Goal: Task Accomplishment & Management: Manage account settings

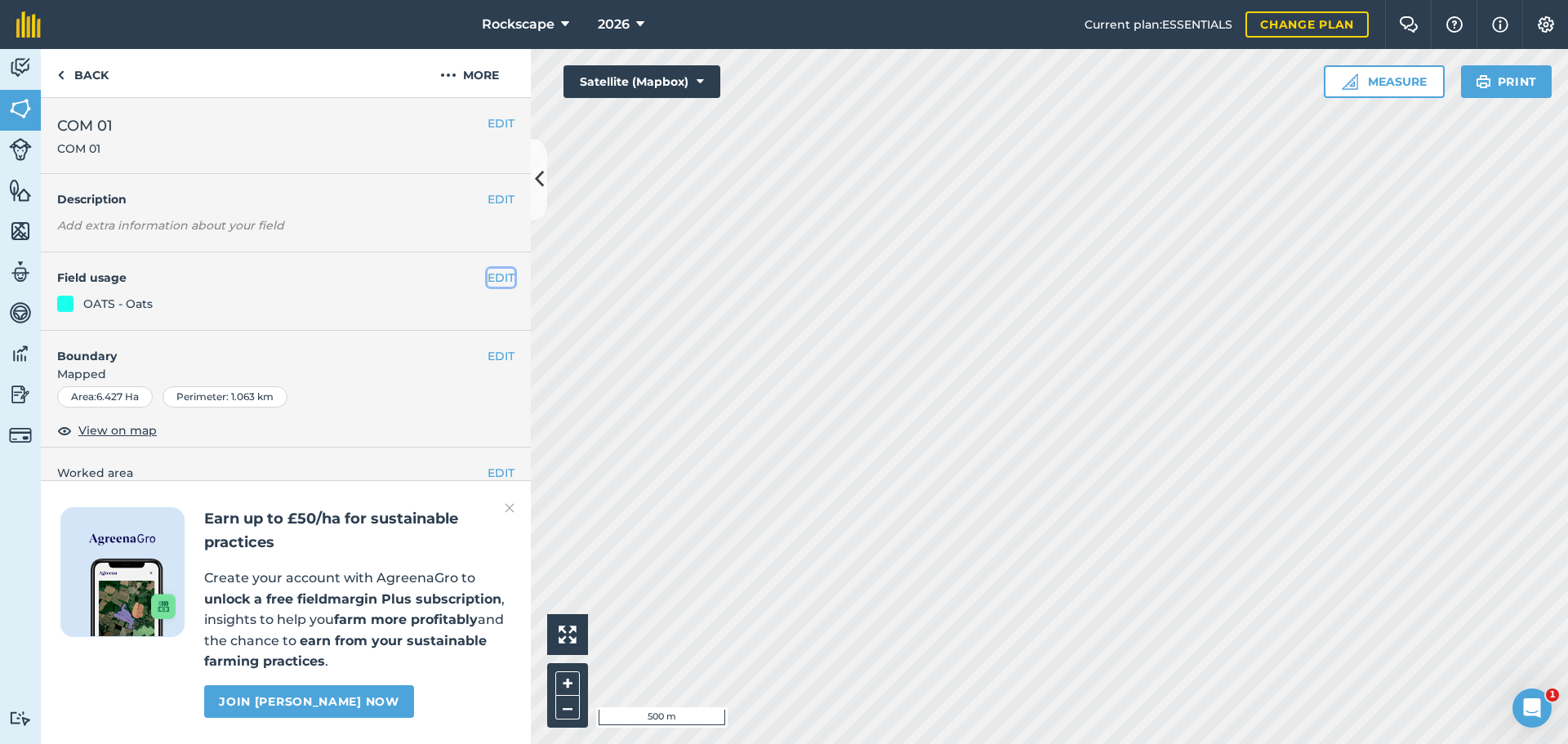
click at [492, 279] on button "EDIT" at bounding box center [501, 278] width 27 height 18
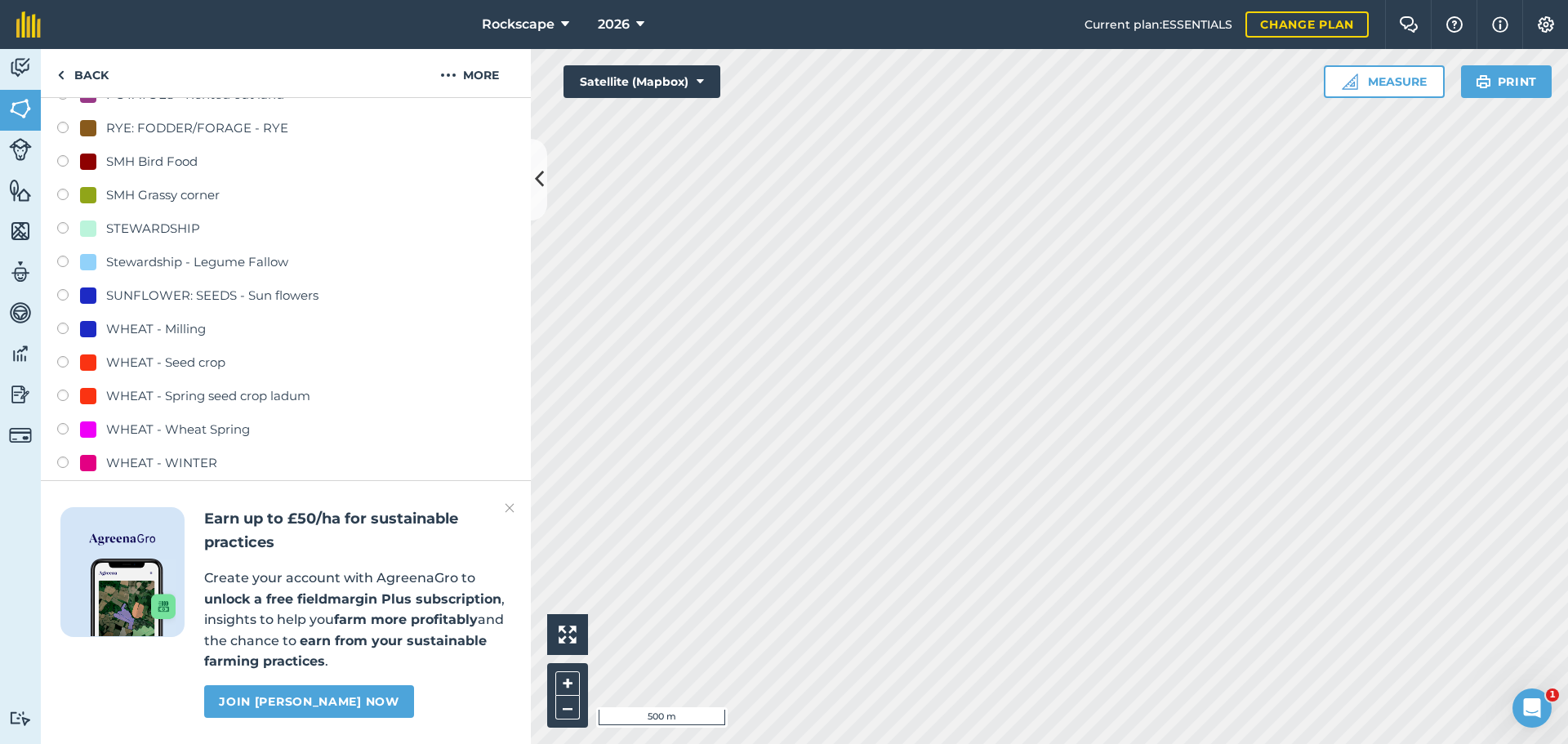
scroll to position [572, 0]
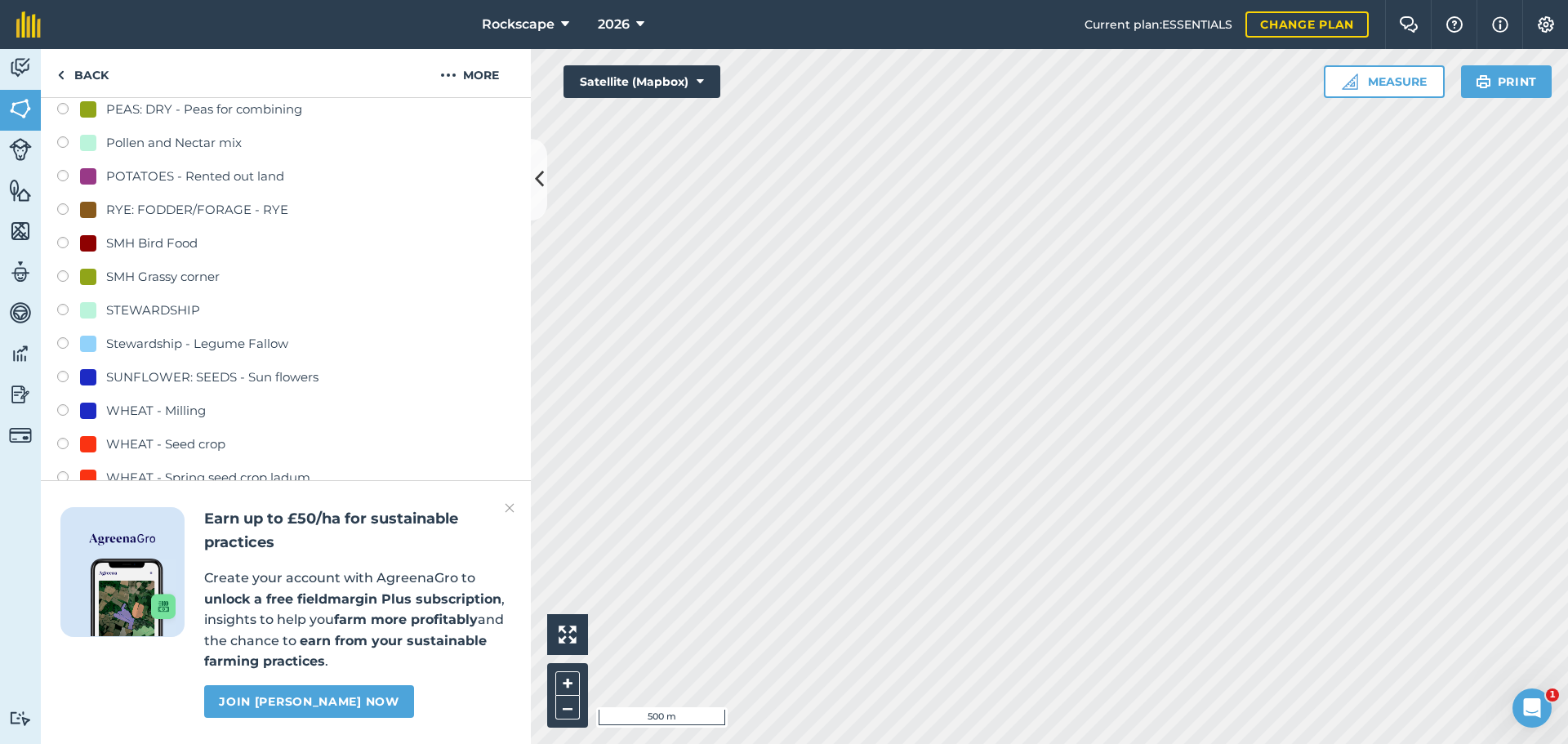
click at [230, 211] on div "RYE: FODDER/FORAGE - RYE" at bounding box center [197, 209] width 182 height 20
radio input "true"
radio input "false"
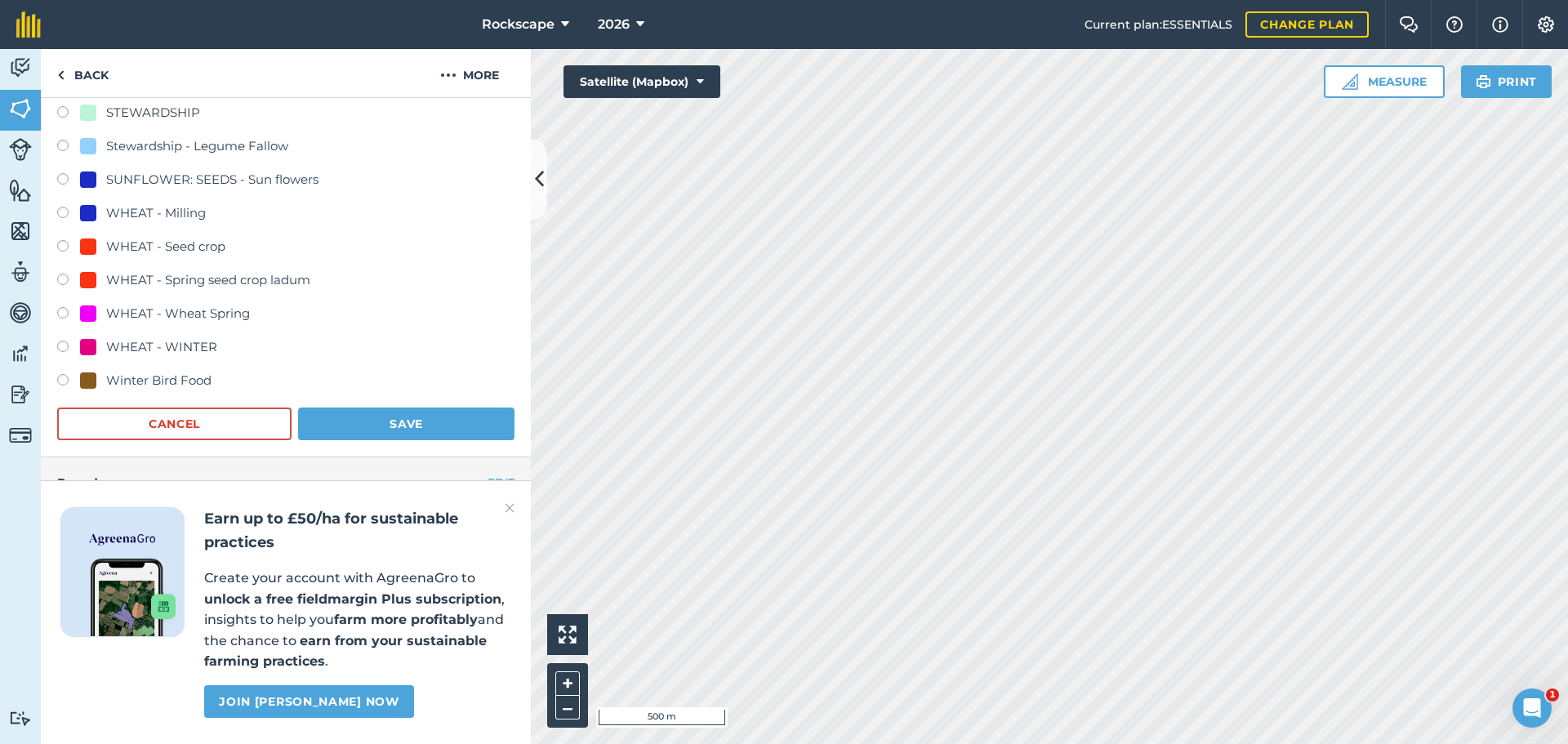
scroll to position [899, 0]
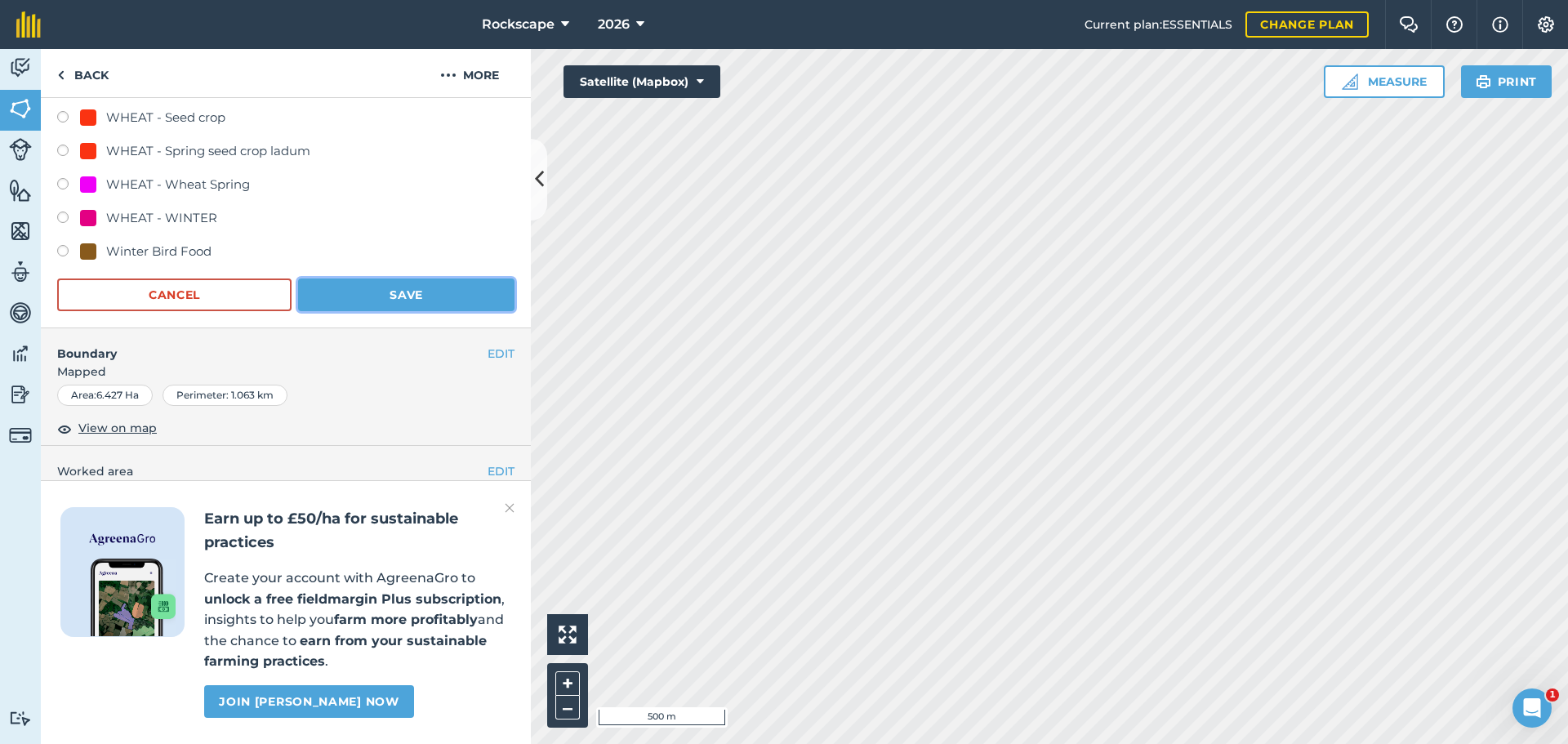
click at [396, 291] on button "Save" at bounding box center [406, 294] width 217 height 33
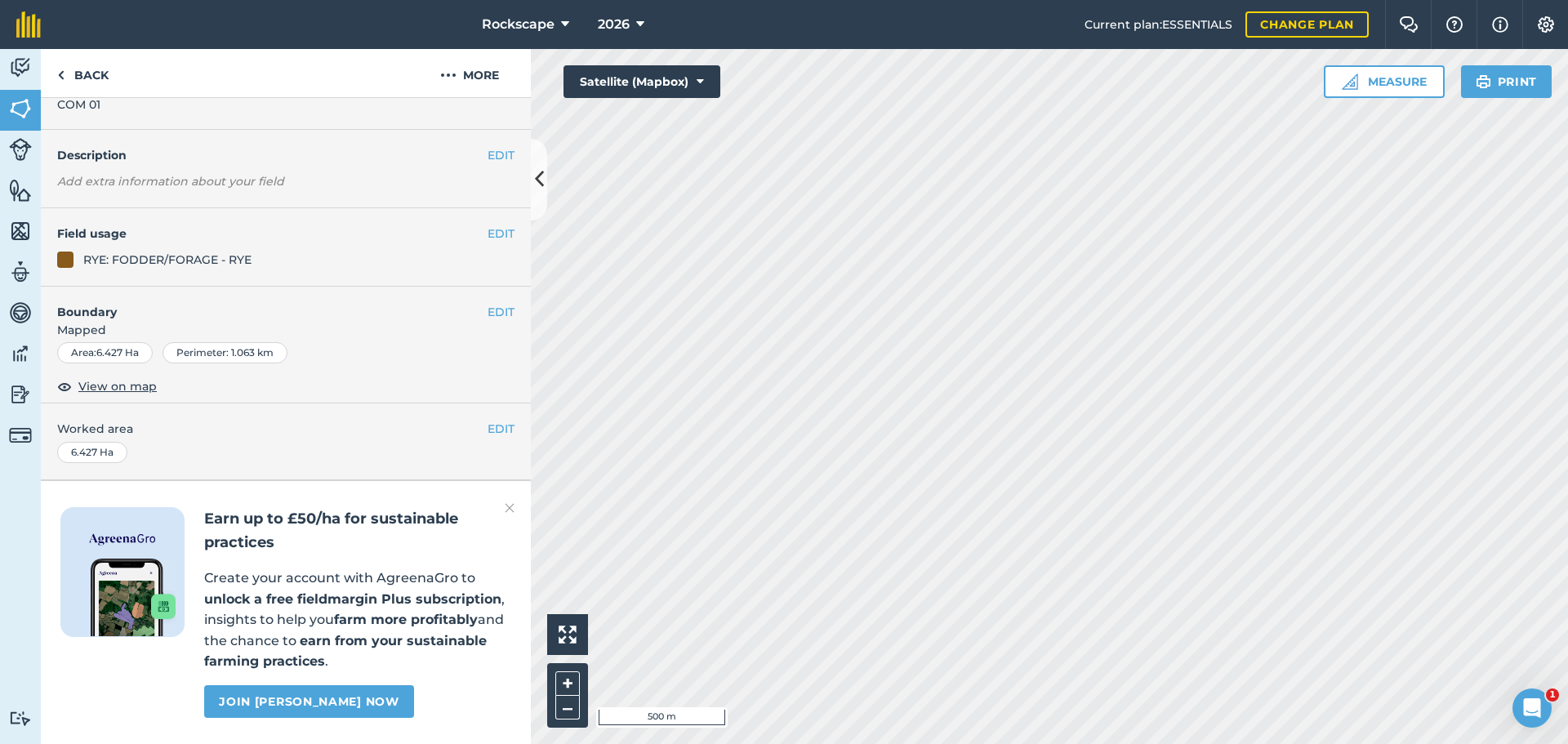
scroll to position [90, 0]
click at [62, 69] on img at bounding box center [61, 75] width 7 height 20
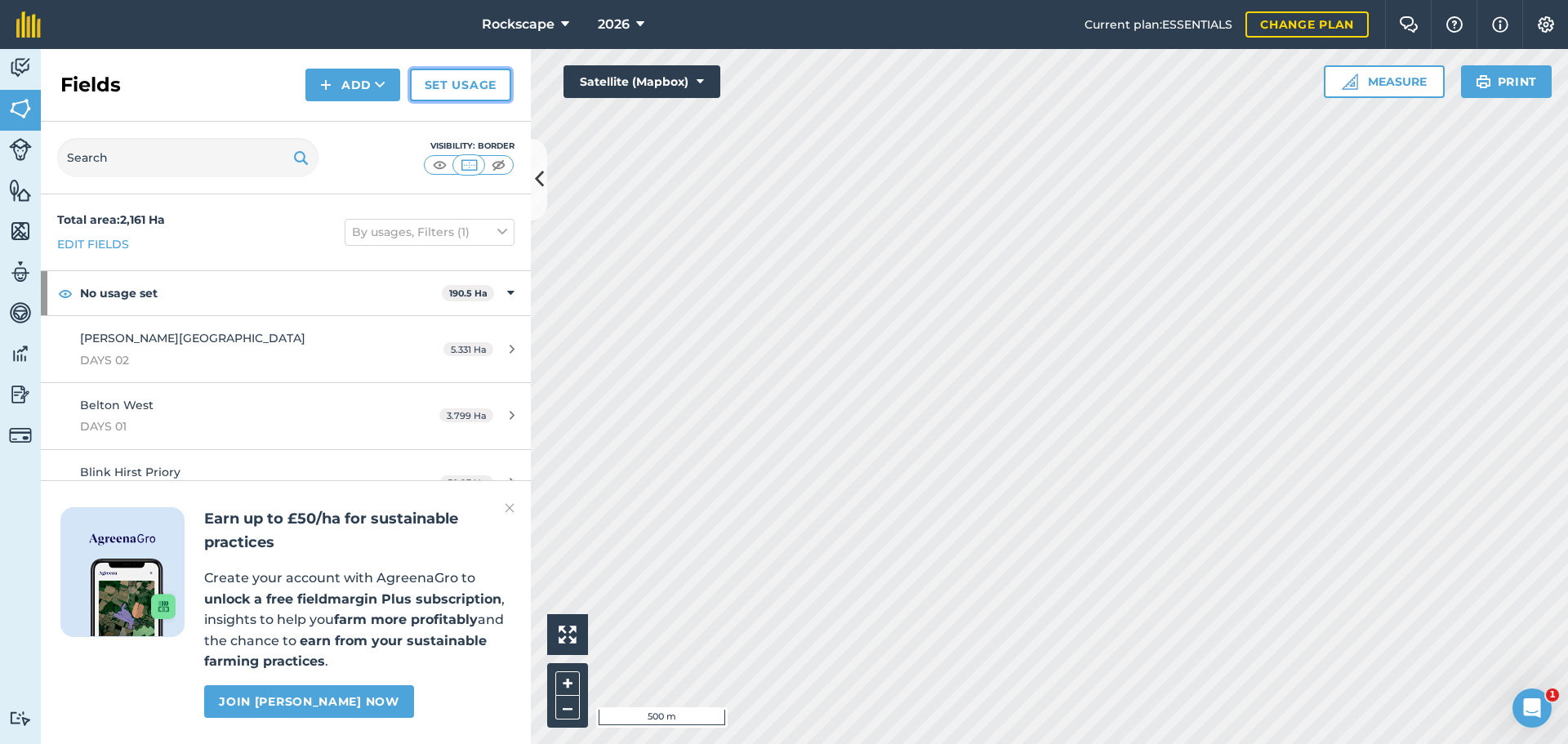
click at [465, 88] on link "Set usage" at bounding box center [461, 84] width 101 height 33
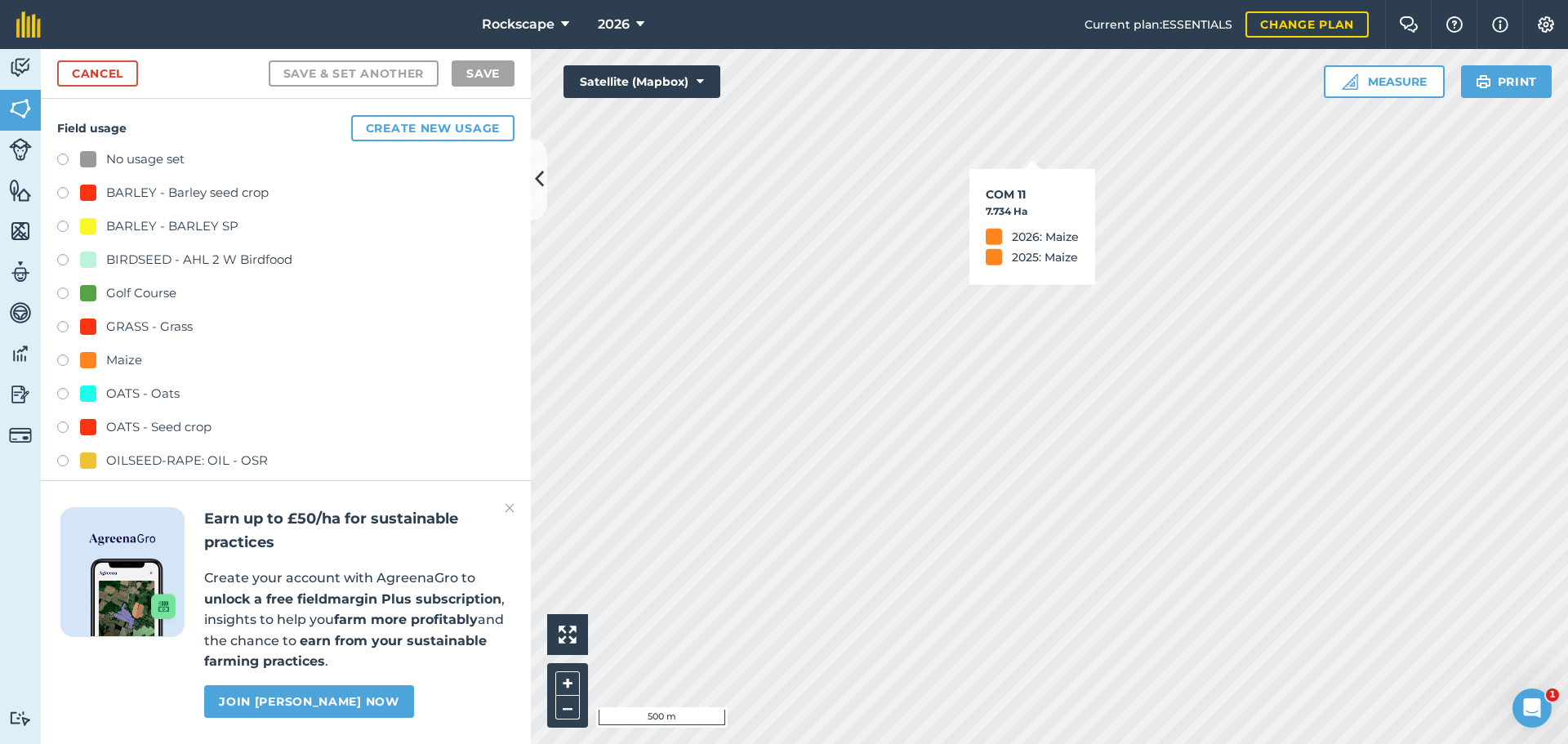
checkbox input "true"
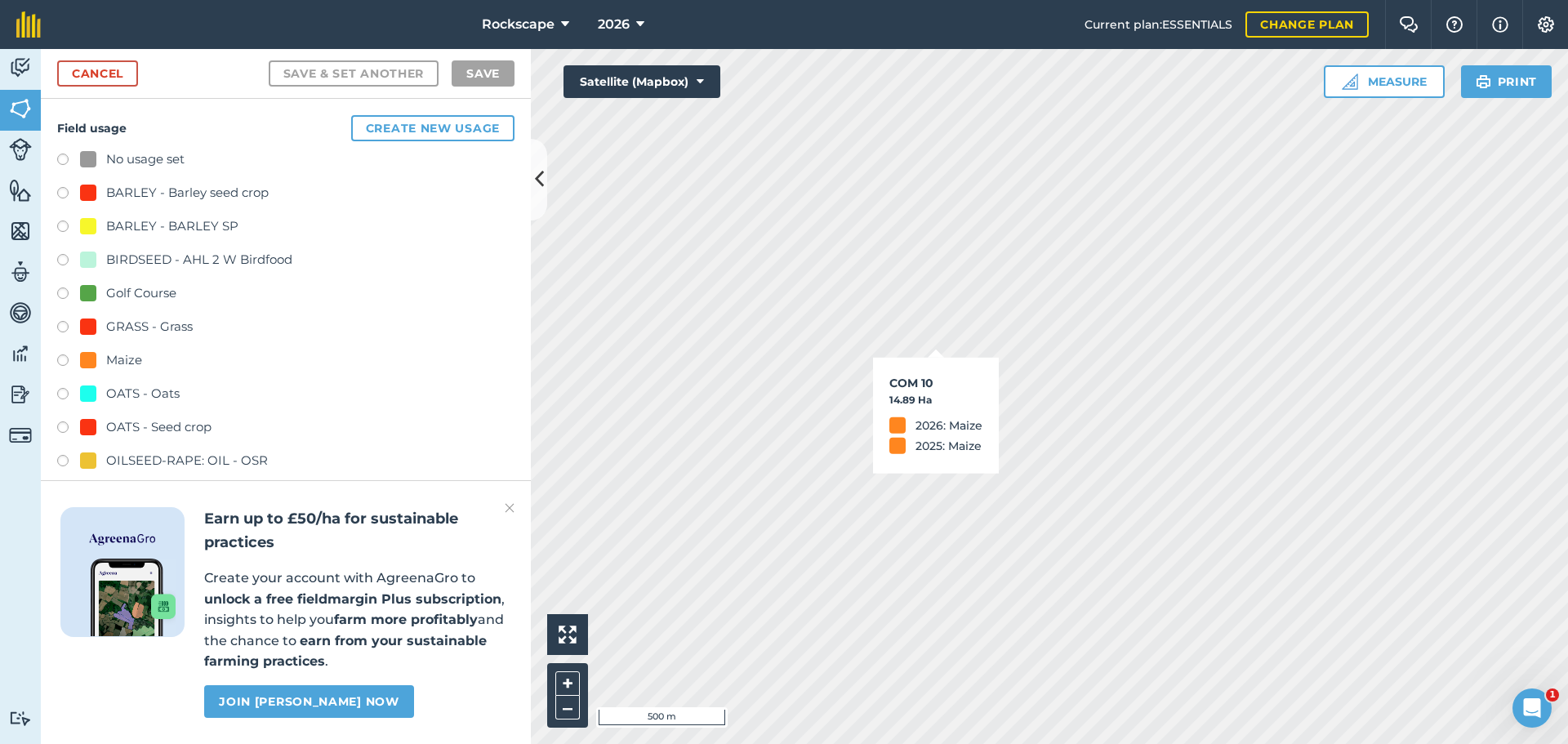
checkbox input "true"
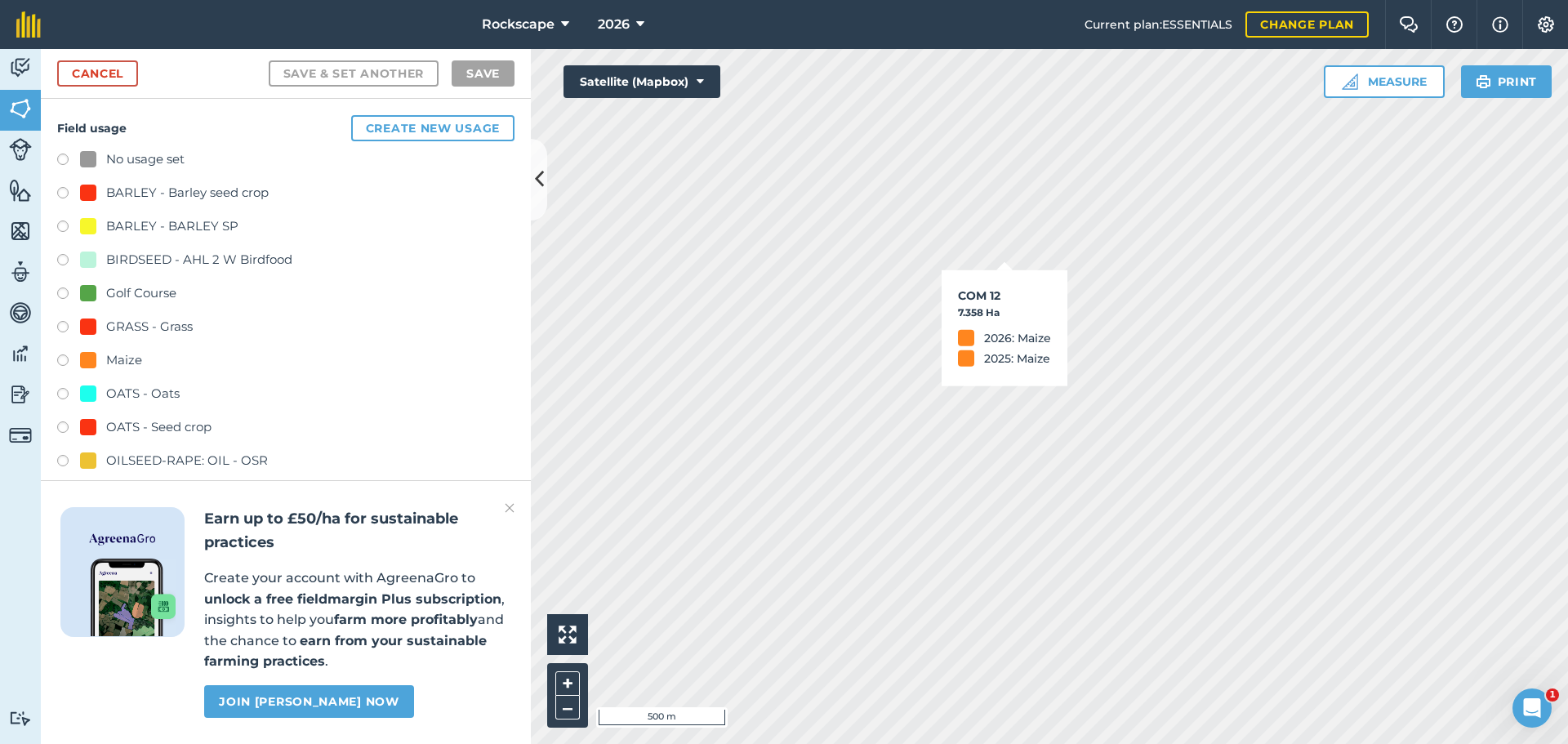
checkbox input "true"
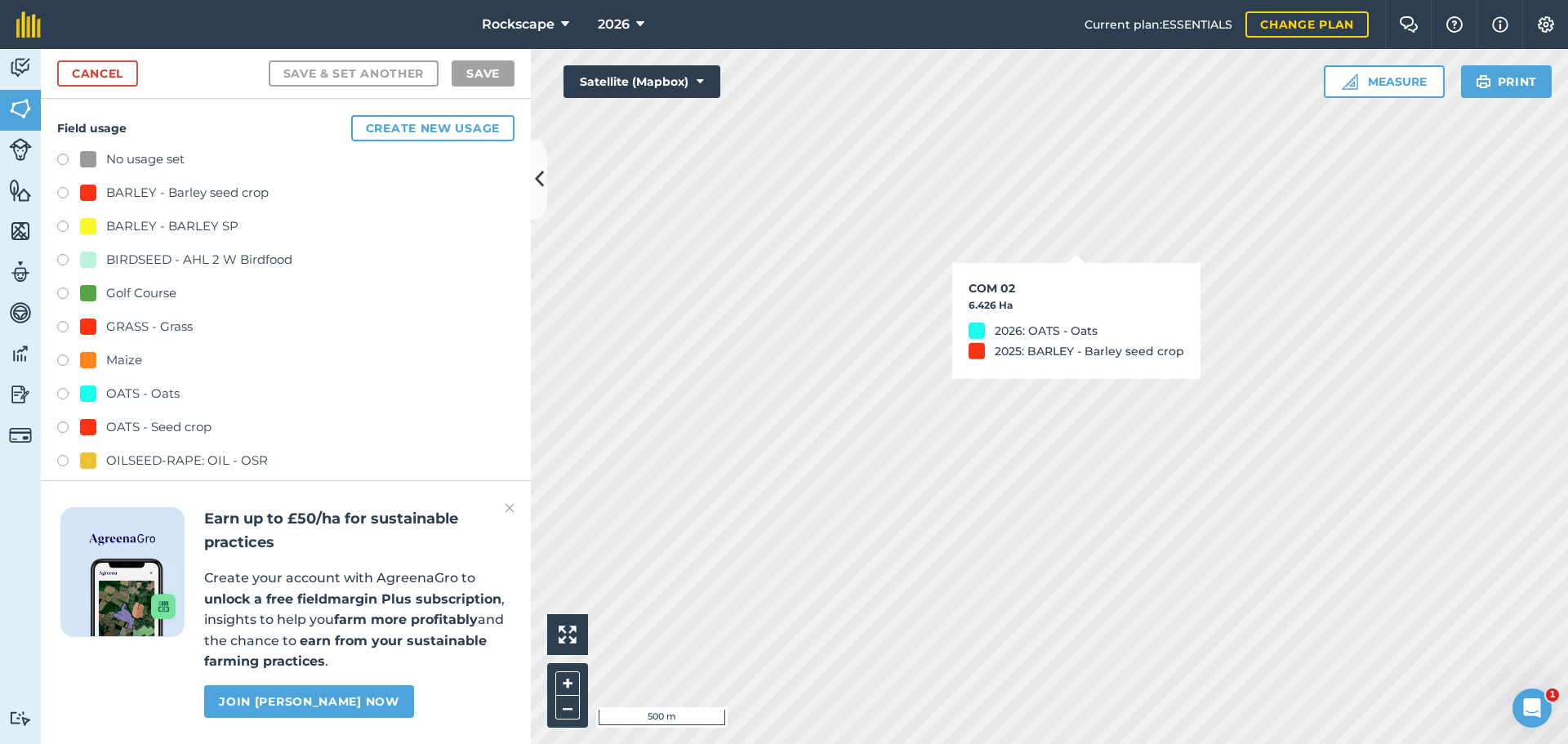
checkbox input "true"
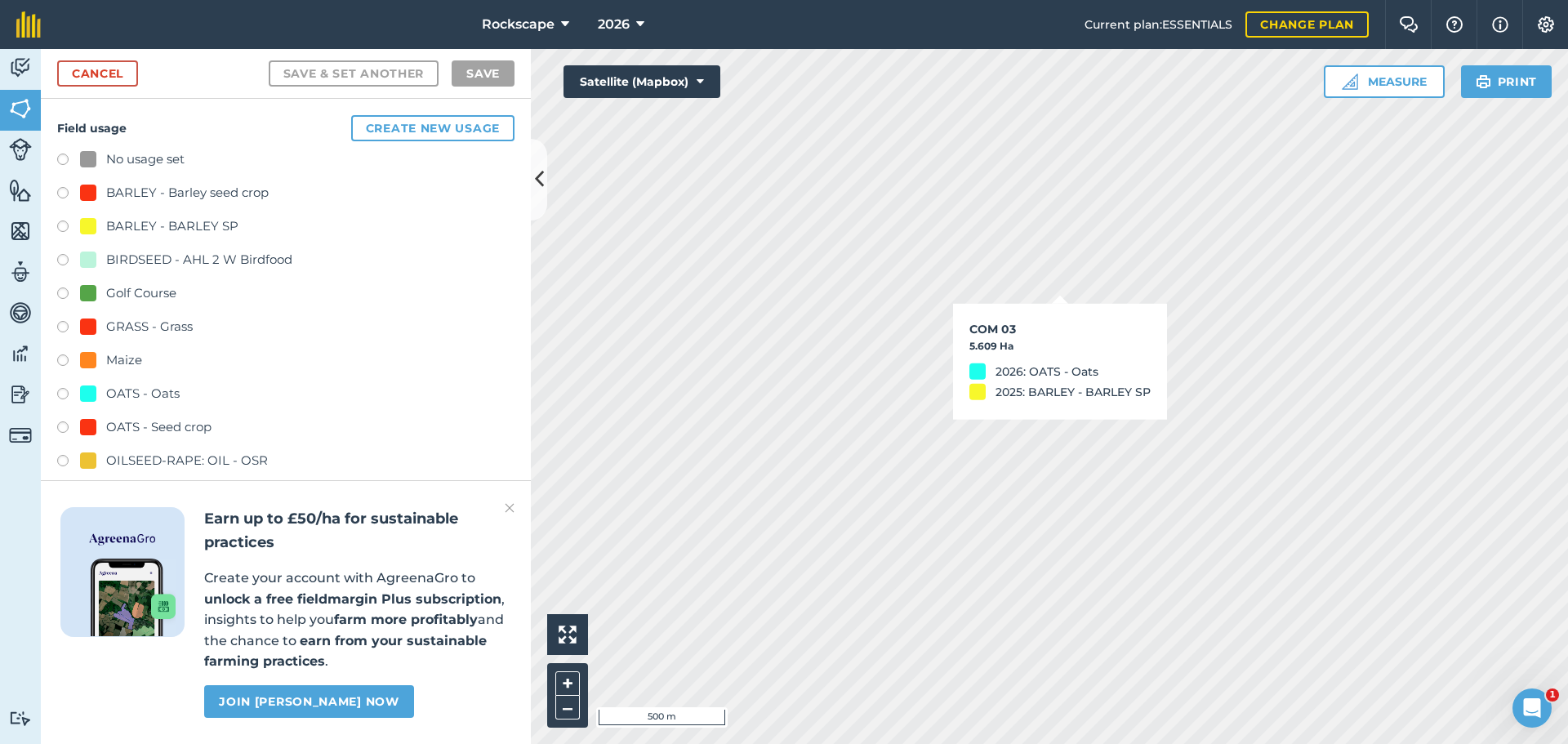
checkbox input "true"
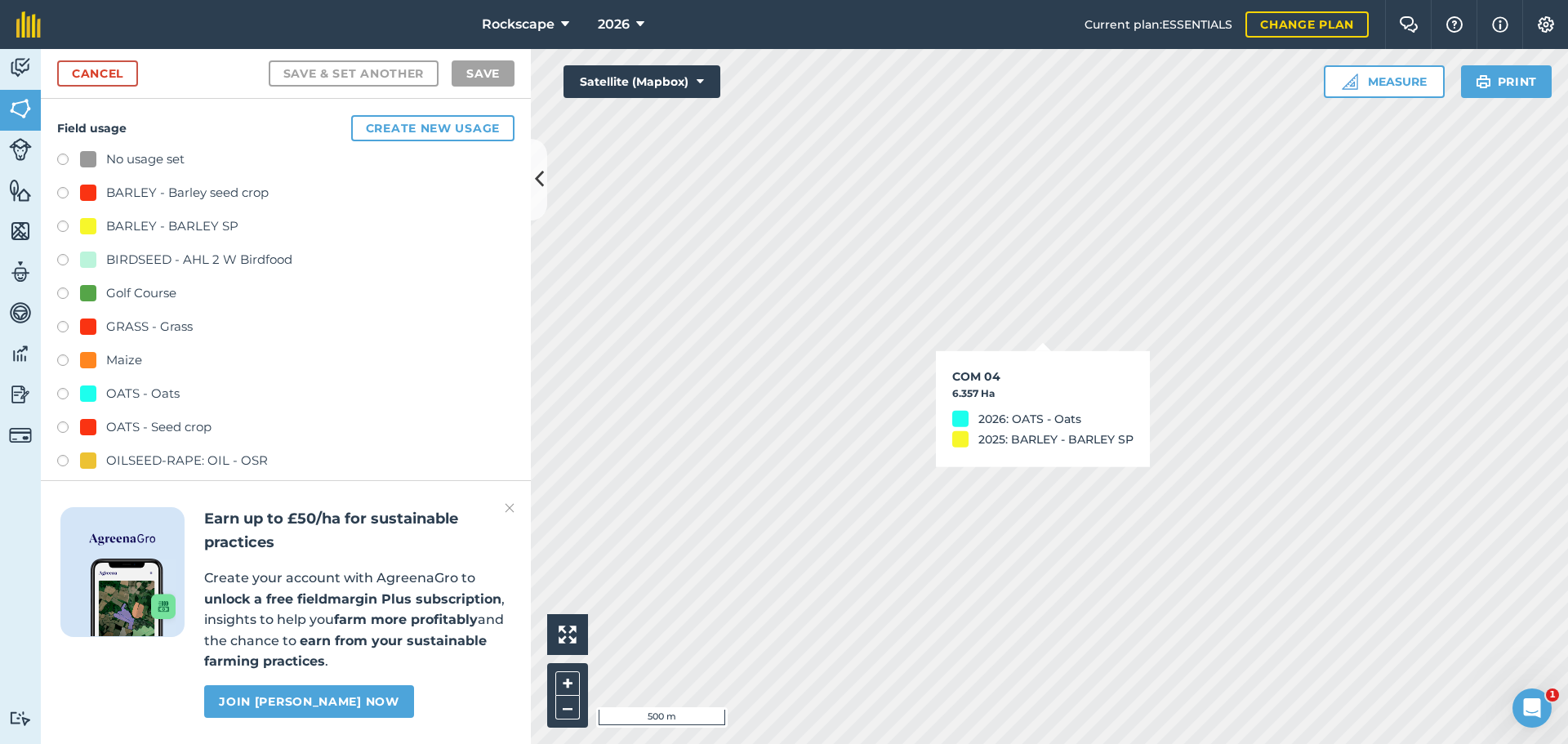
checkbox input "true"
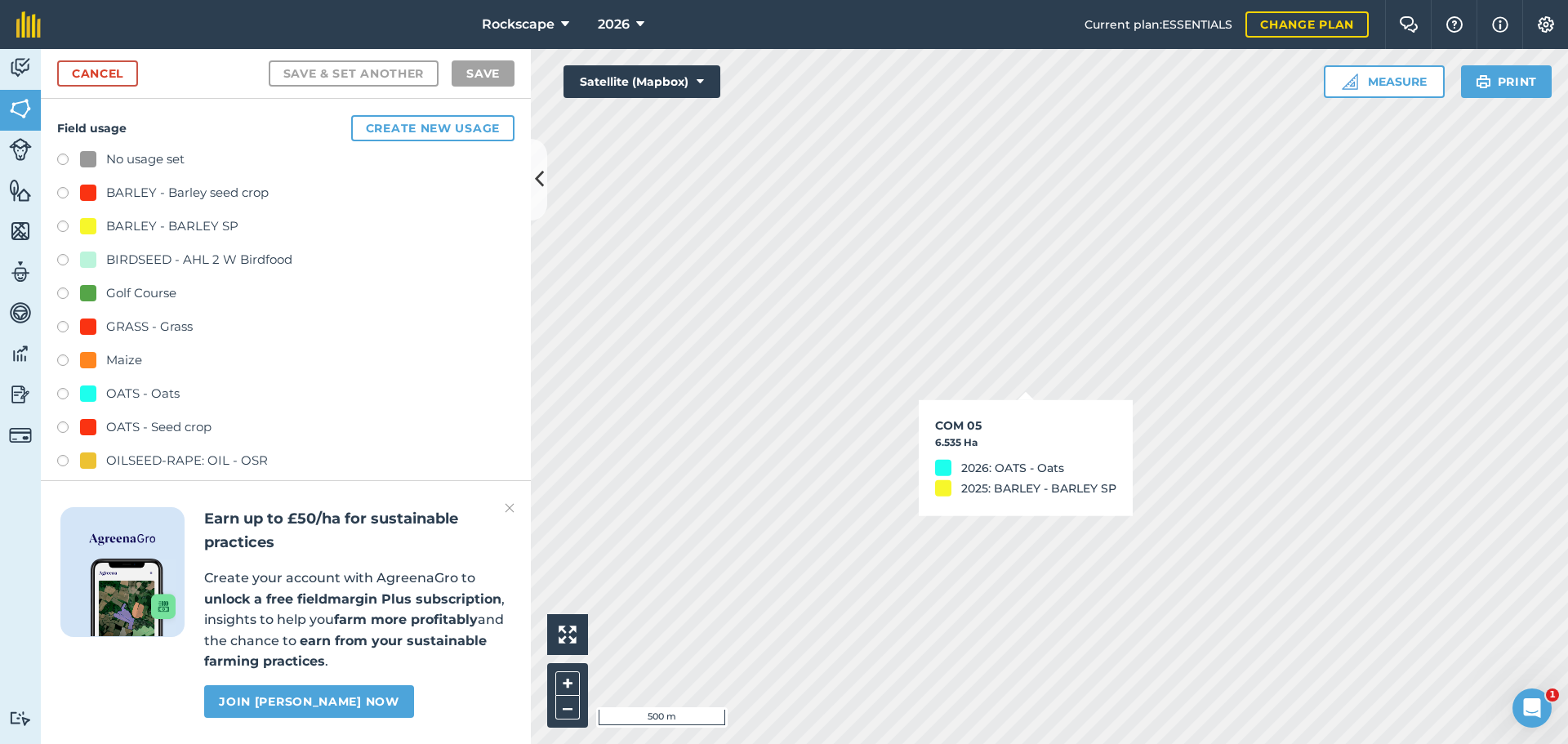
checkbox input "true"
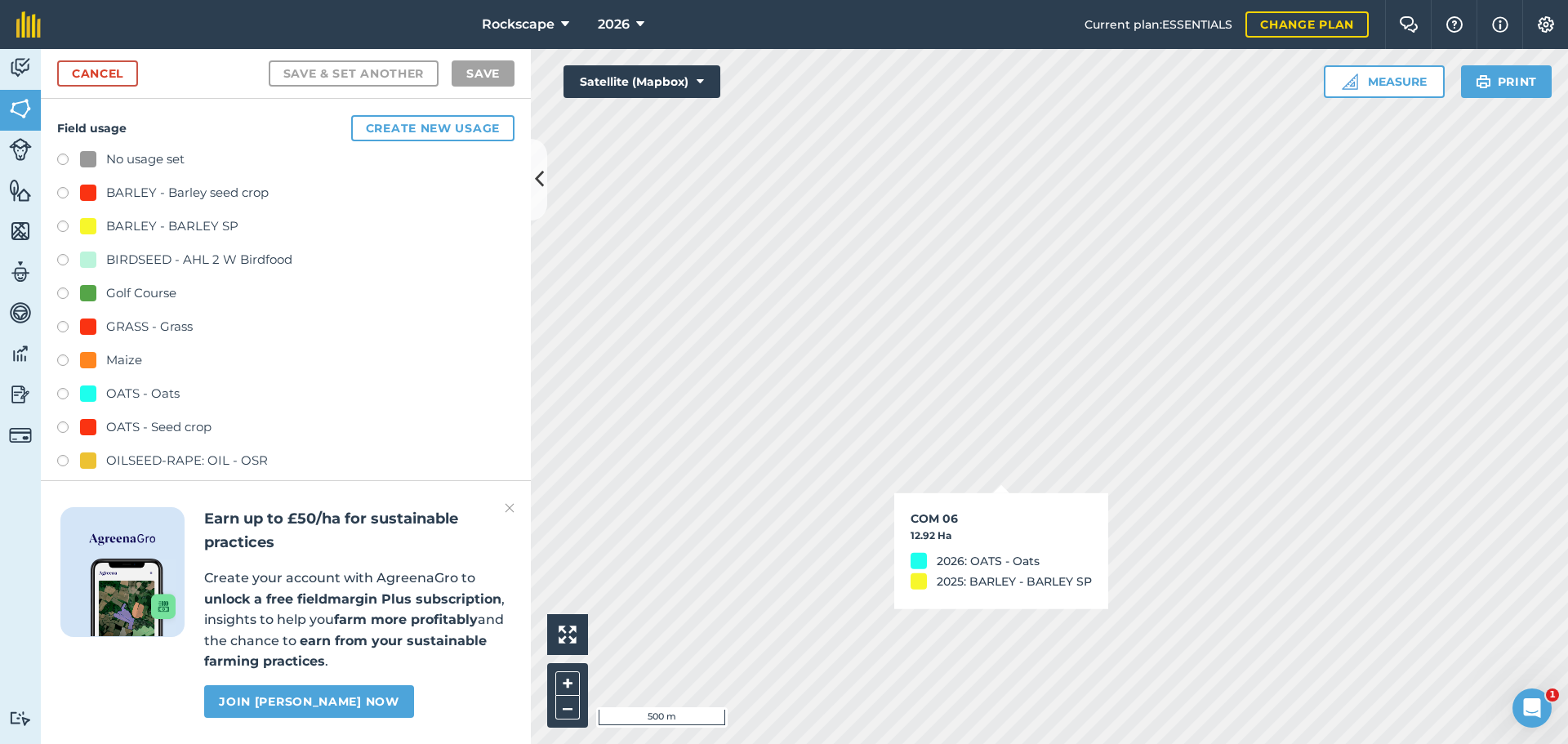
checkbox input "true"
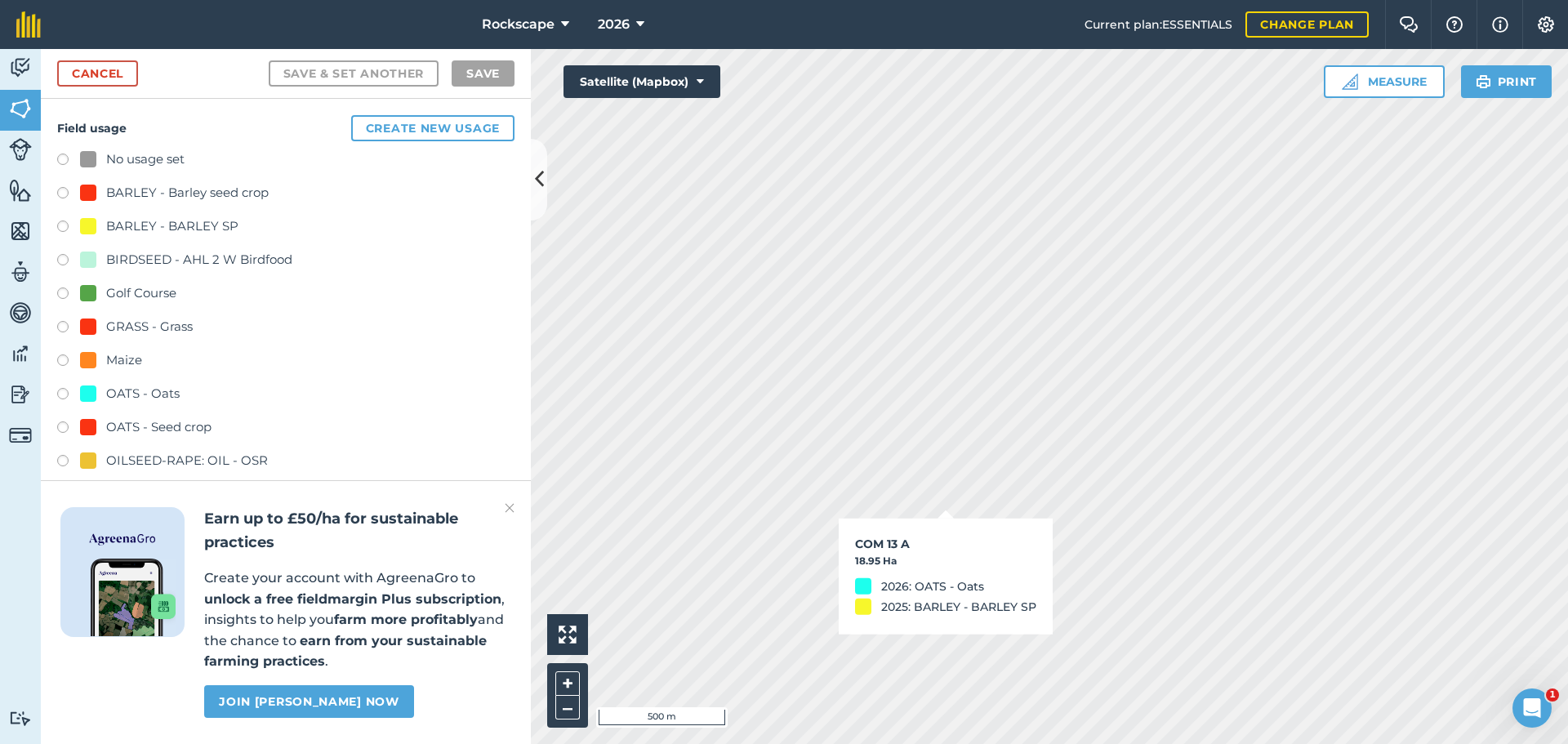
checkbox input "false"
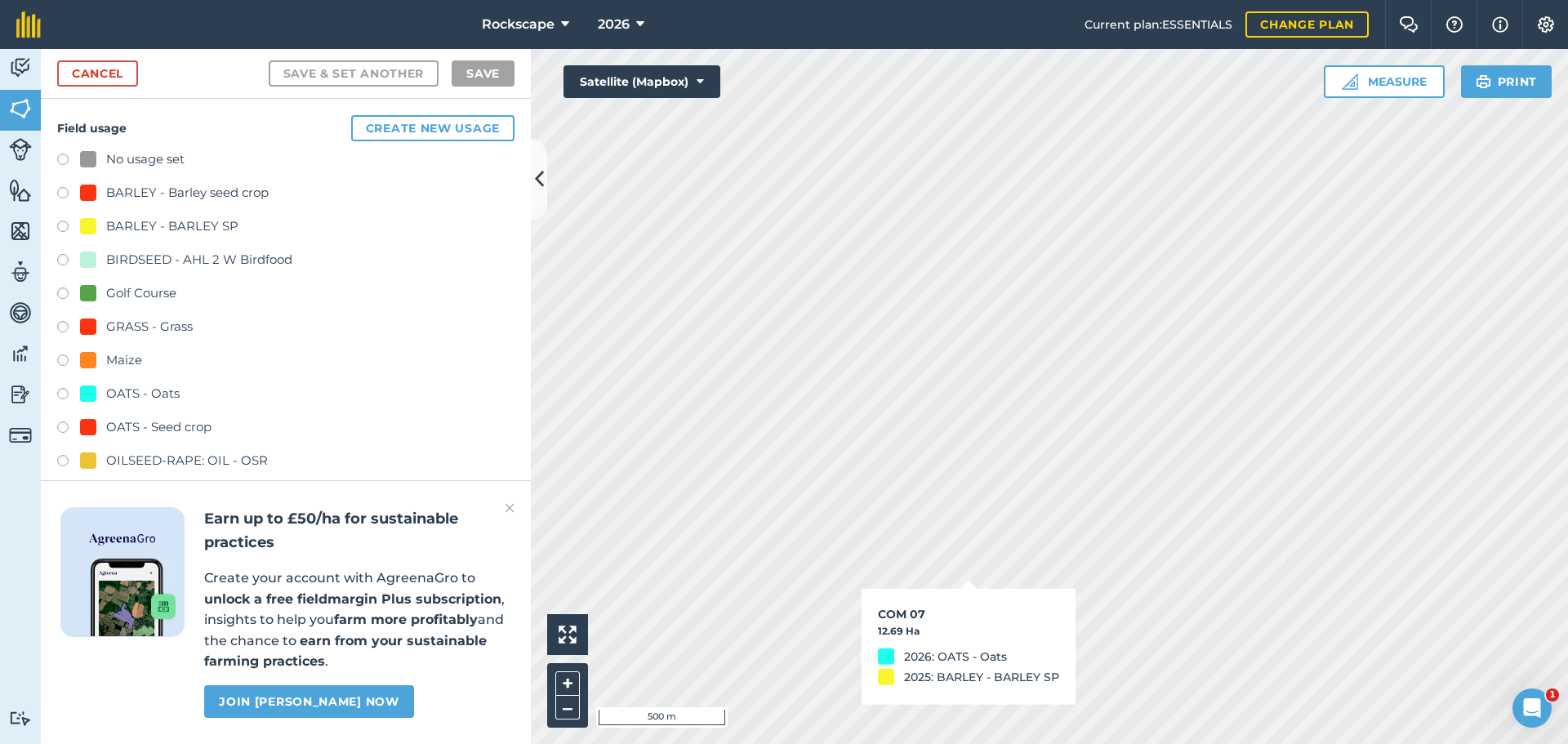
checkbox input "true"
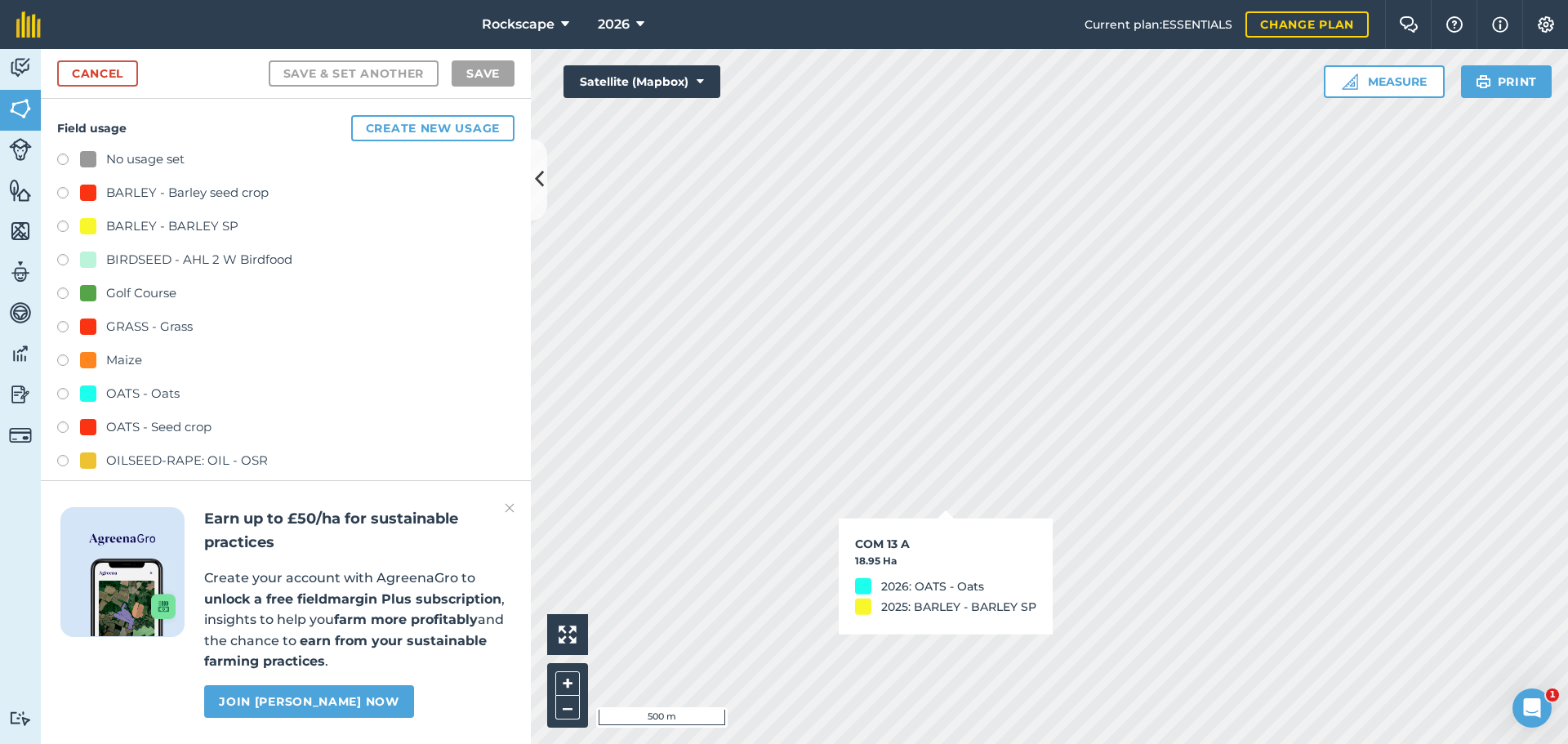
checkbox input "true"
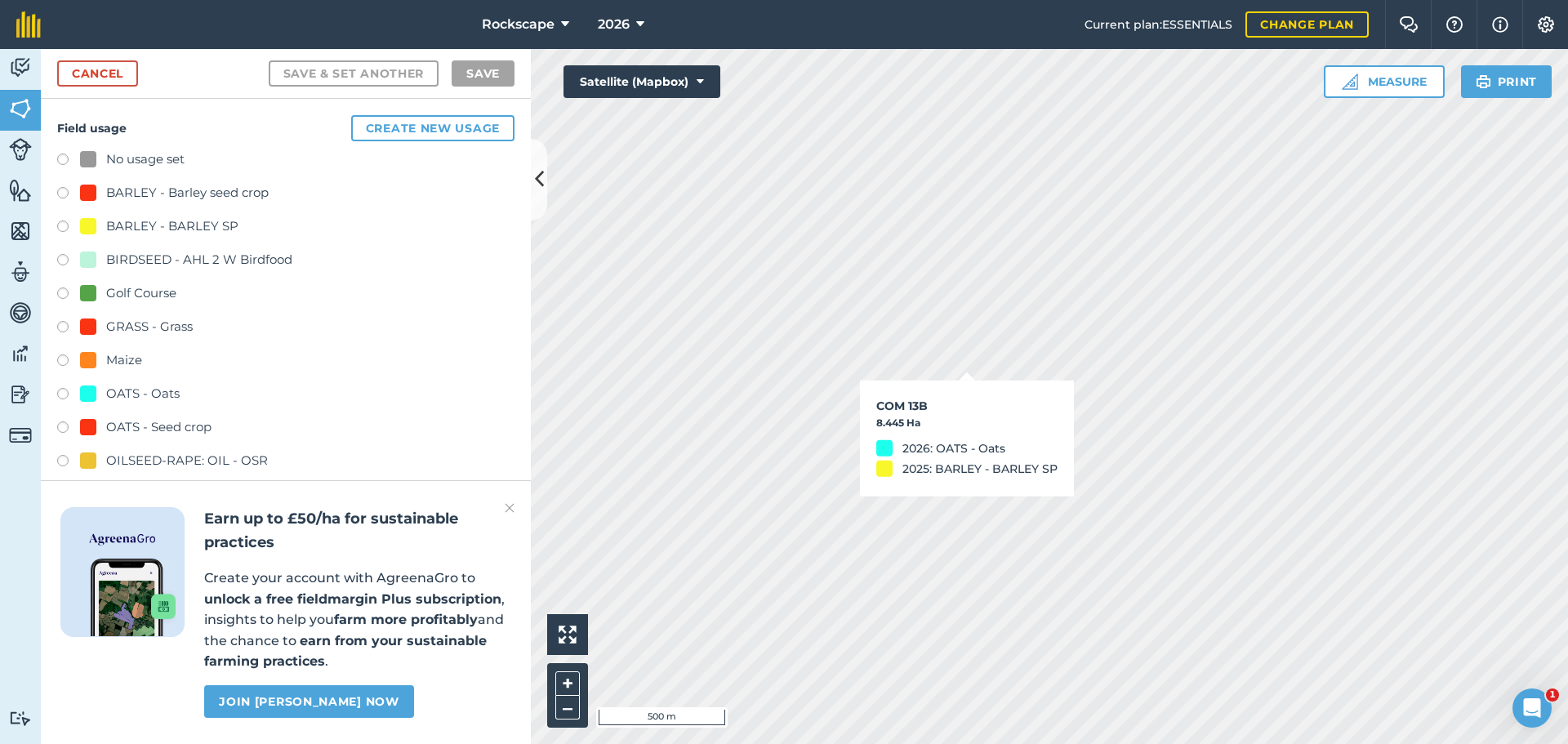
checkbox input "true"
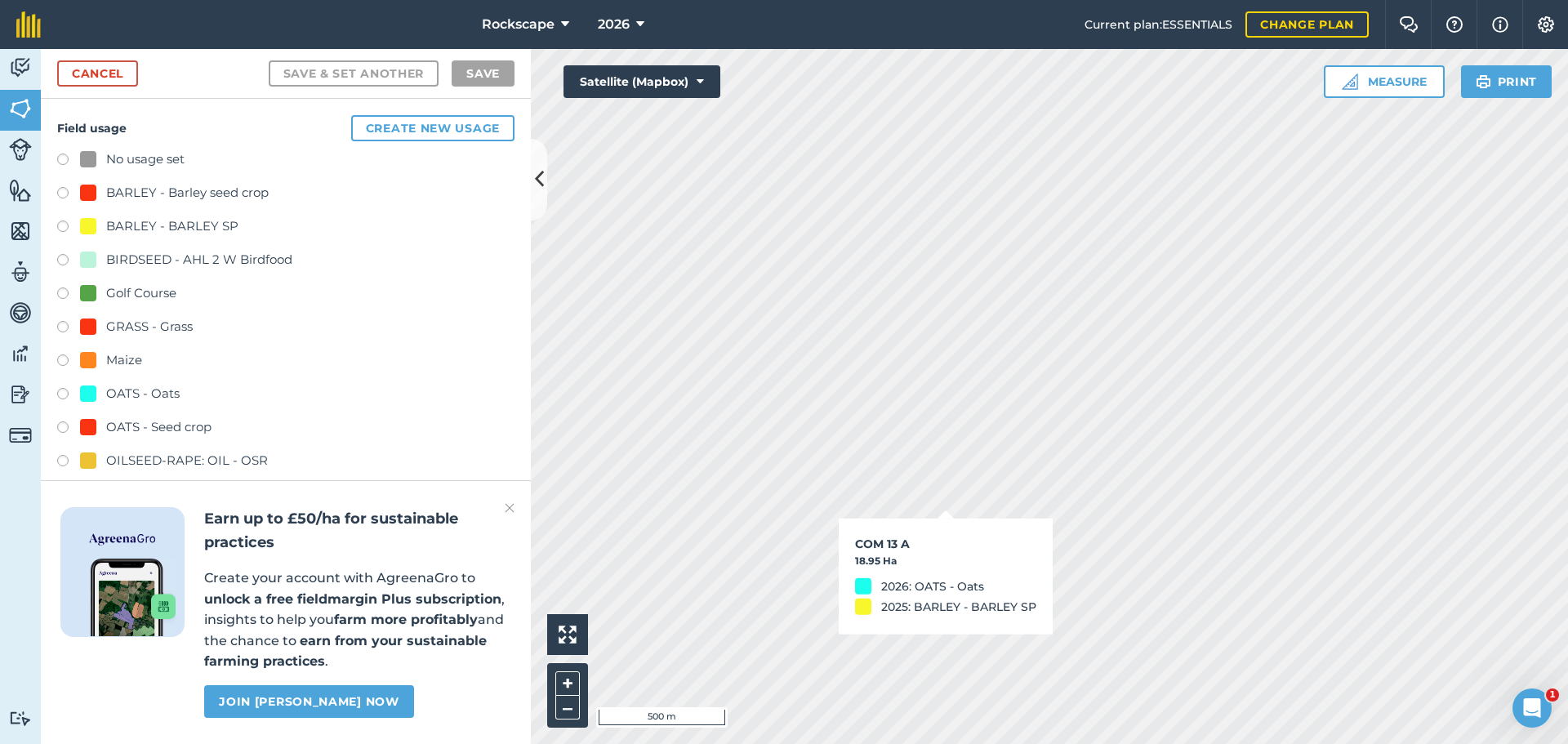
checkbox input "true"
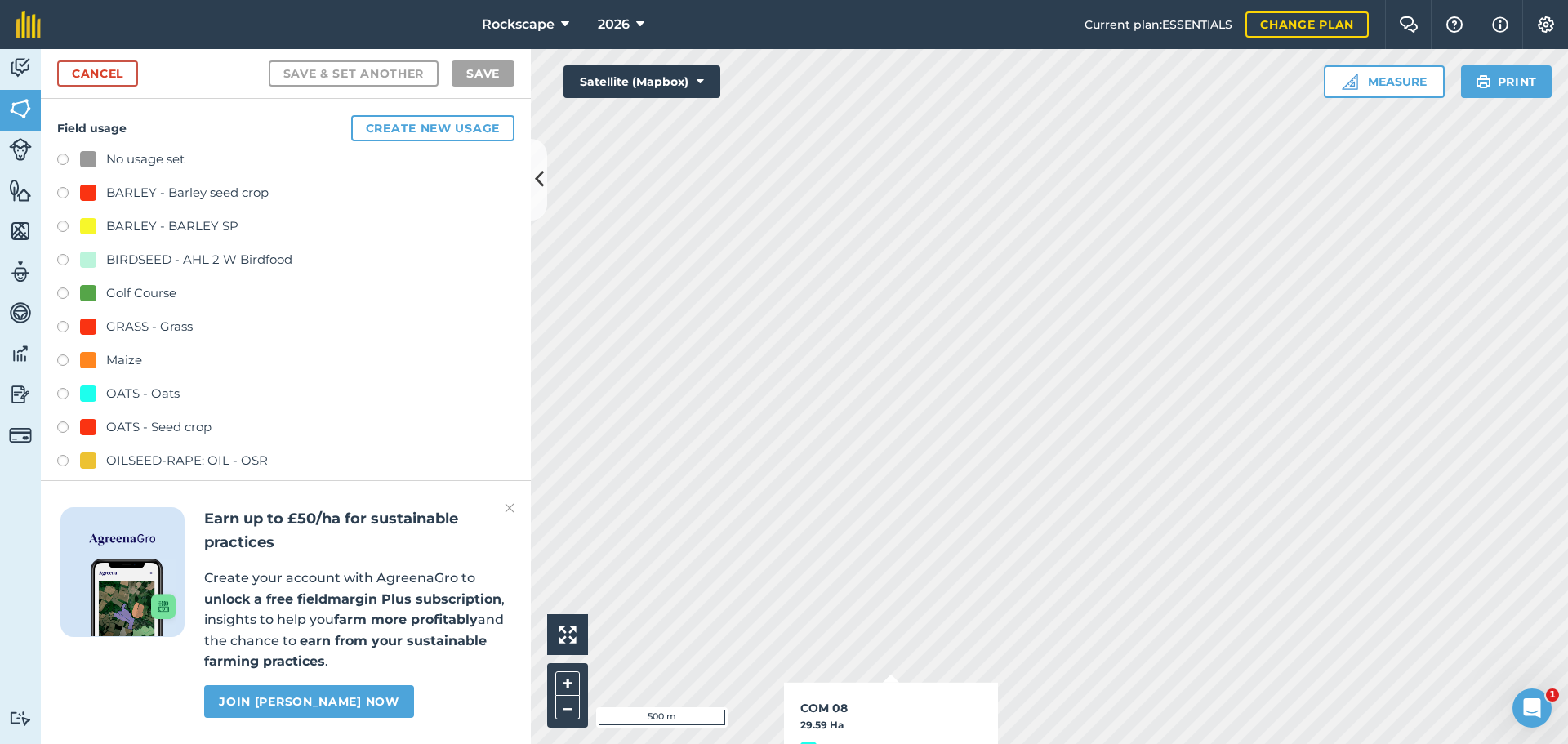
checkbox input "true"
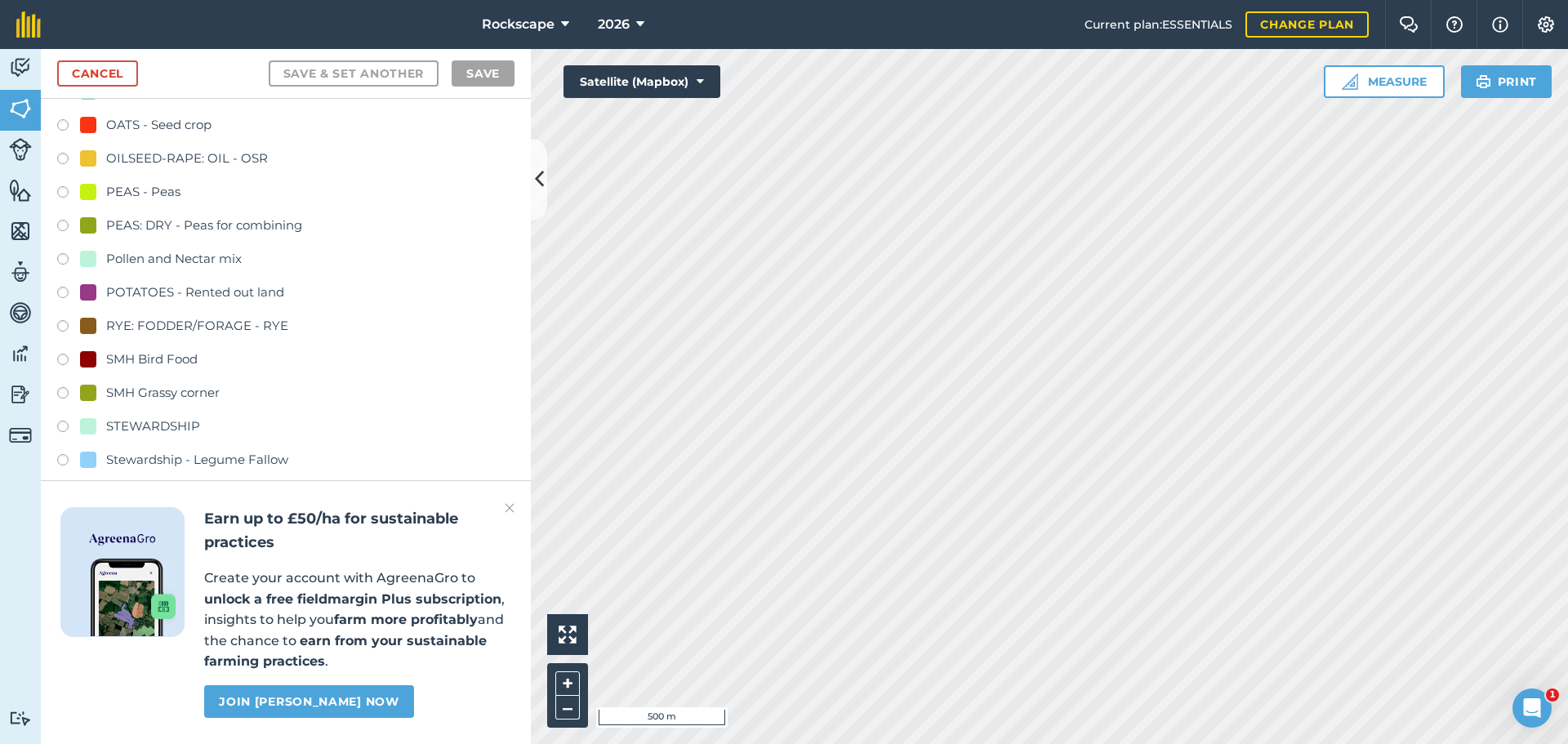
scroll to position [327, 0]
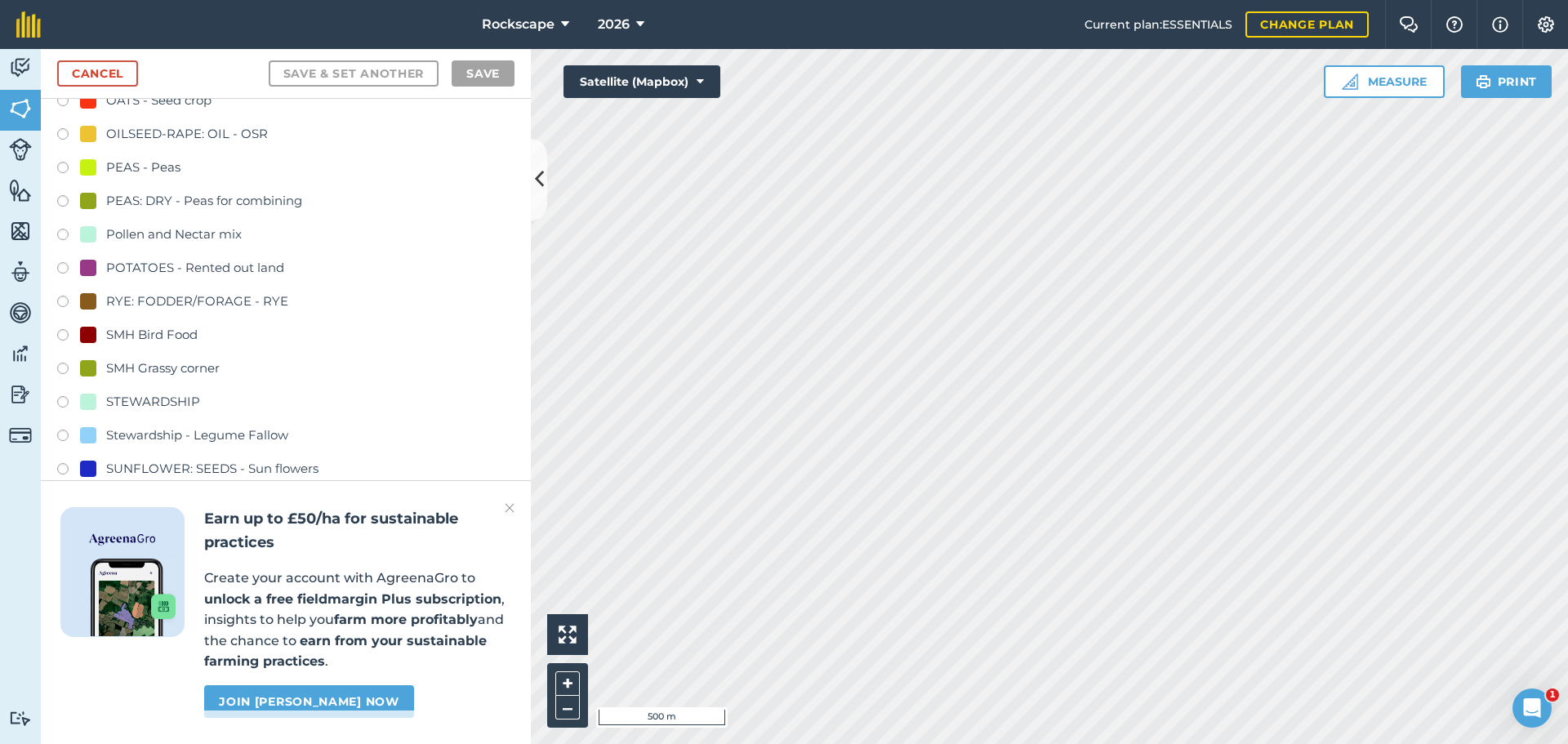
click at [198, 301] on div "RYE: FODDER/FORAGE - RYE" at bounding box center [197, 301] width 182 height 20
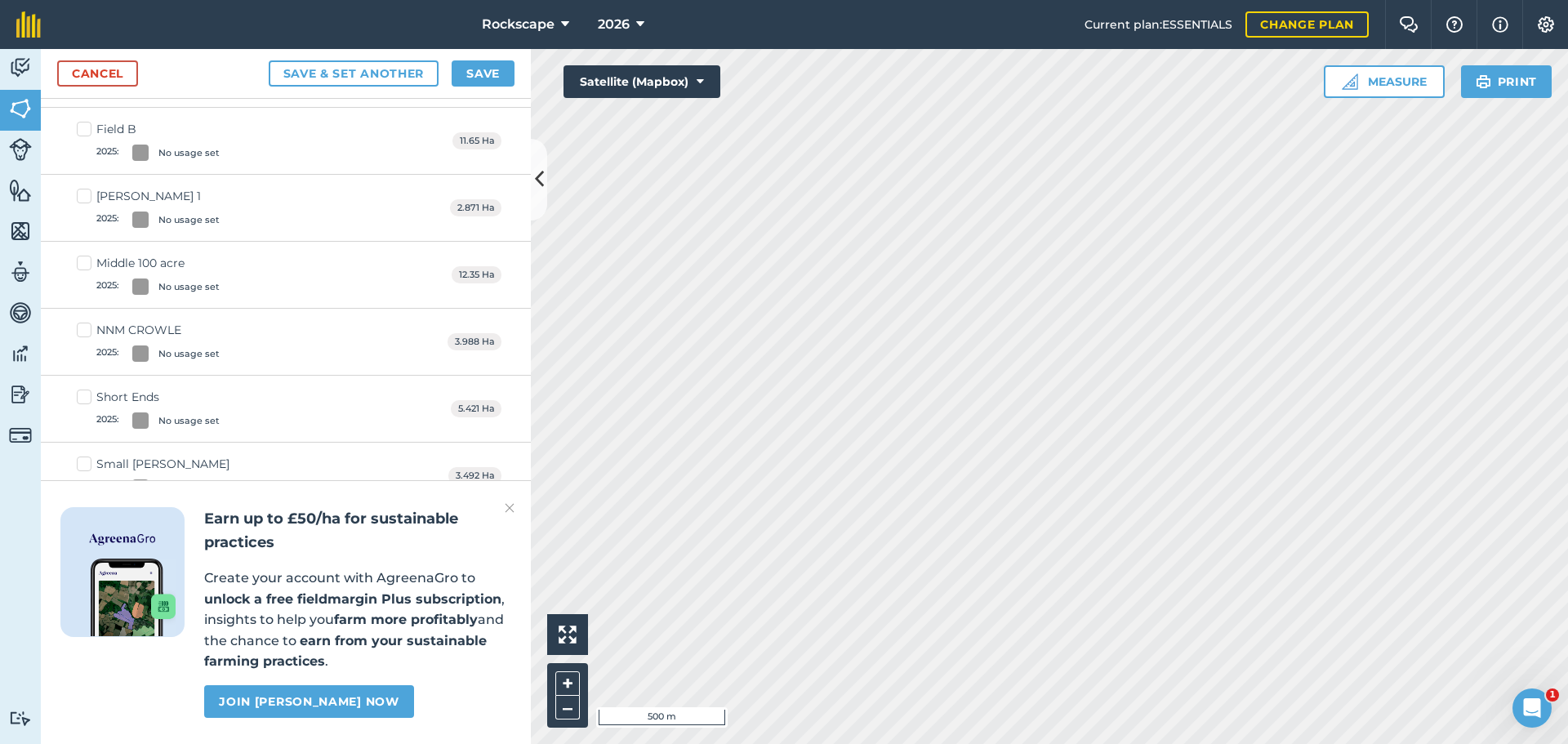
scroll to position [0, 0]
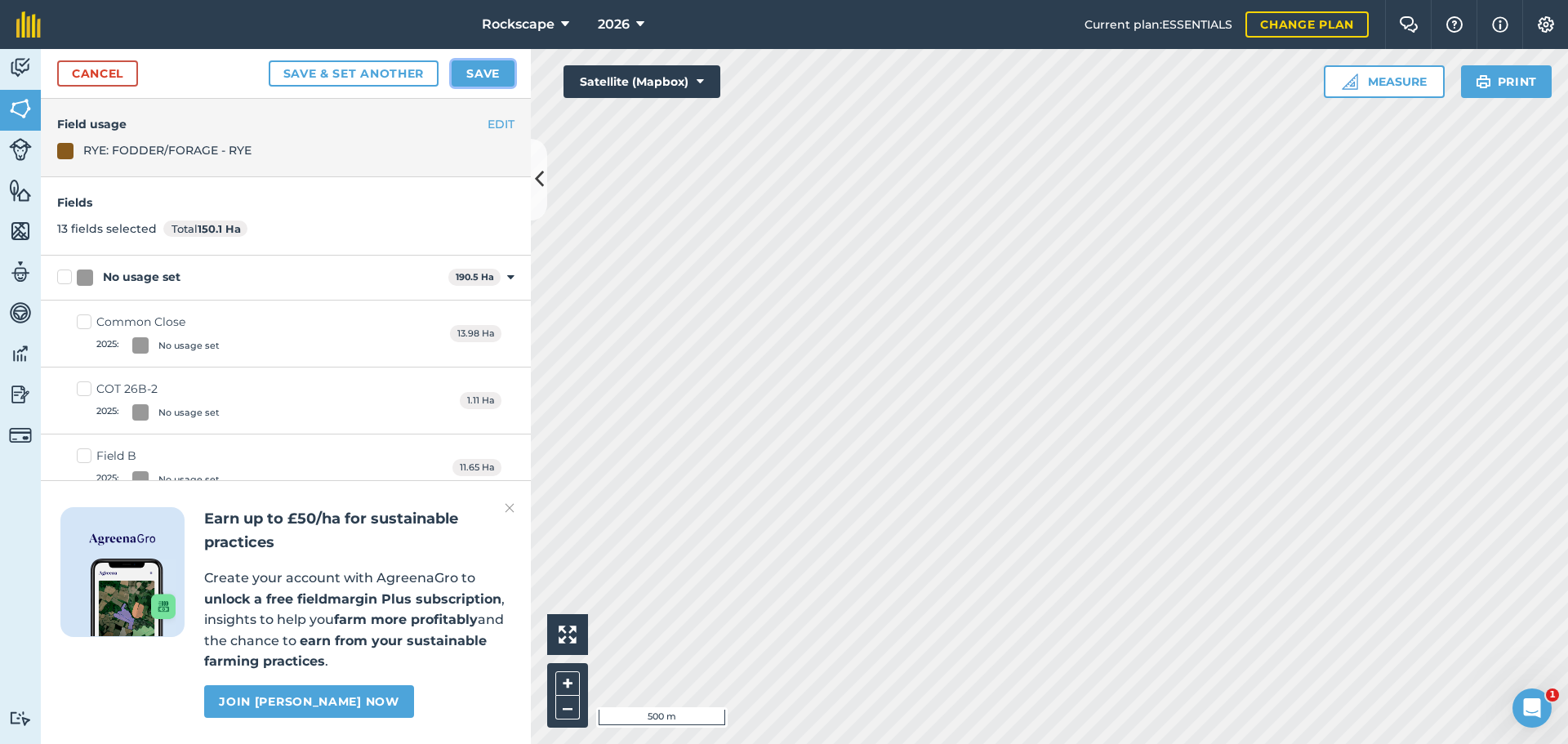
click at [491, 74] on button "Save" at bounding box center [482, 74] width 63 height 26
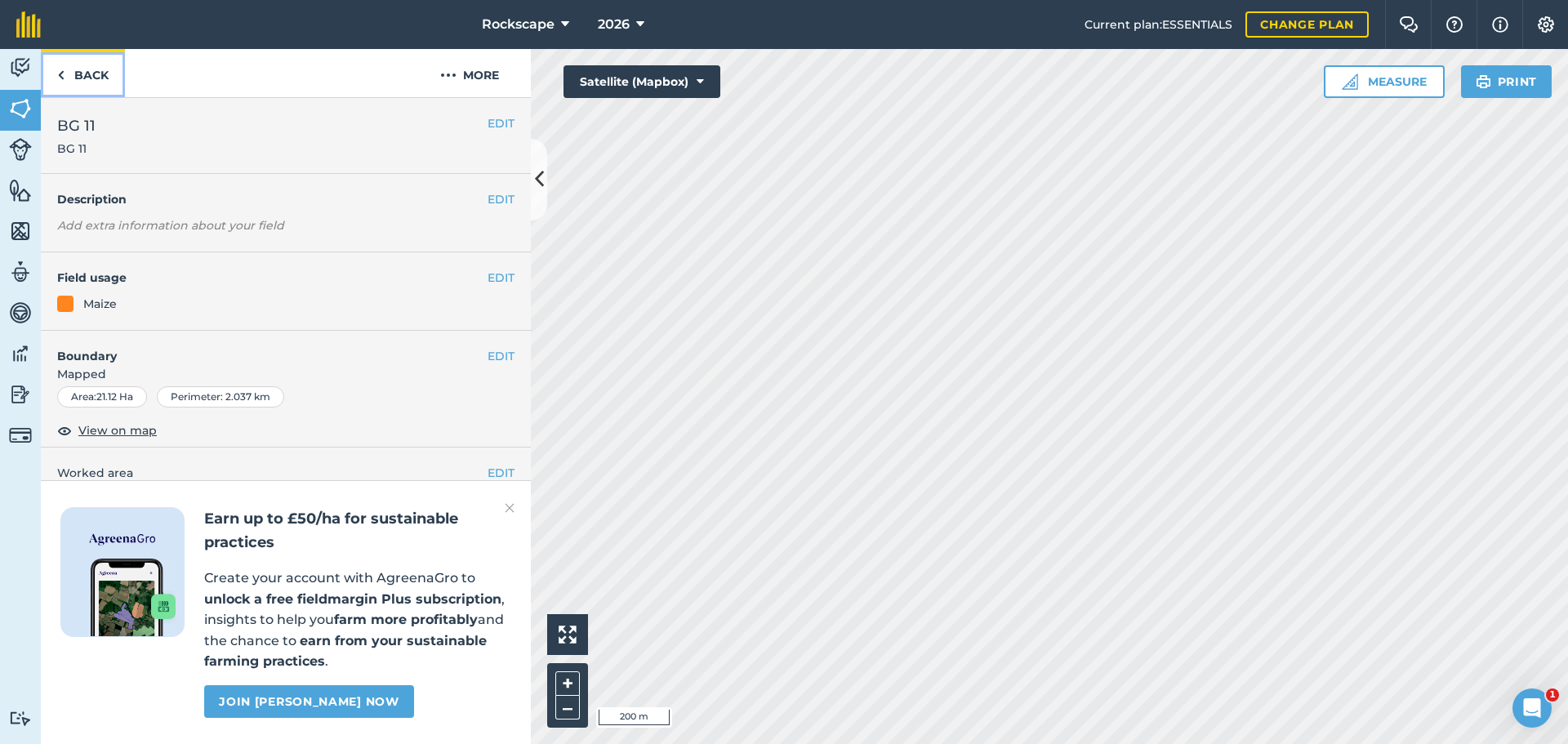
click at [86, 76] on link "Back" at bounding box center [83, 73] width 84 height 49
